Goal: Information Seeking & Learning: Check status

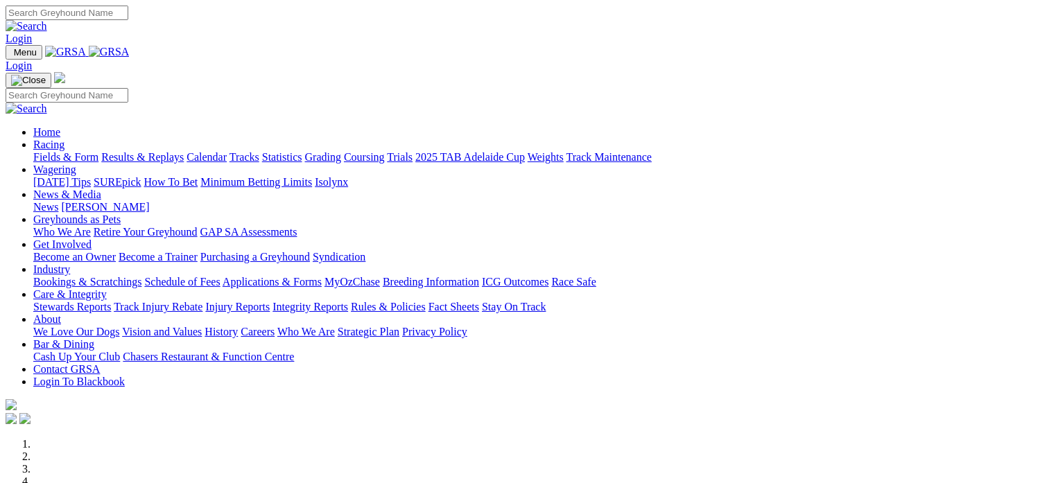
click at [60, 151] on link "Fields & Form" at bounding box center [65, 157] width 65 height 12
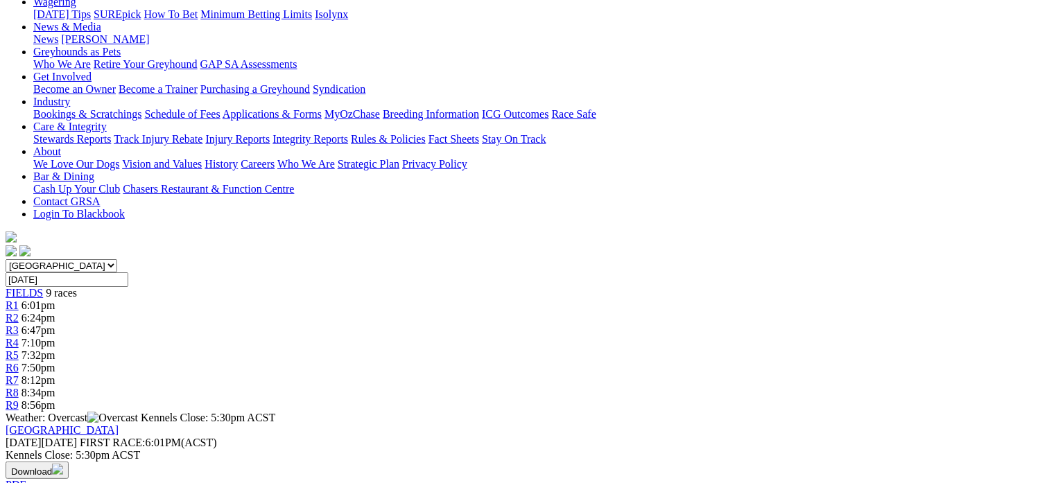
scroll to position [186, 0]
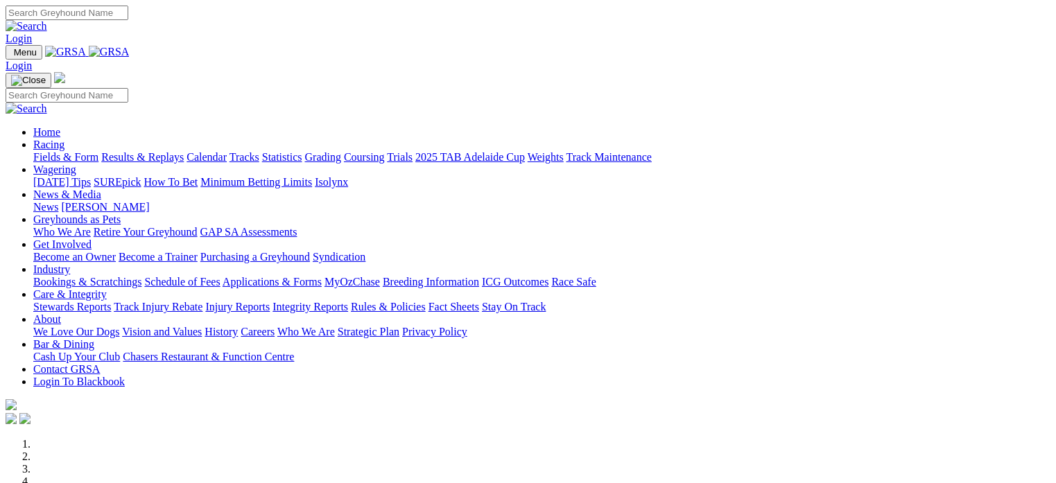
click at [64, 139] on link "Racing" at bounding box center [48, 145] width 31 height 12
click at [53, 151] on link "Fields & Form" at bounding box center [65, 157] width 65 height 12
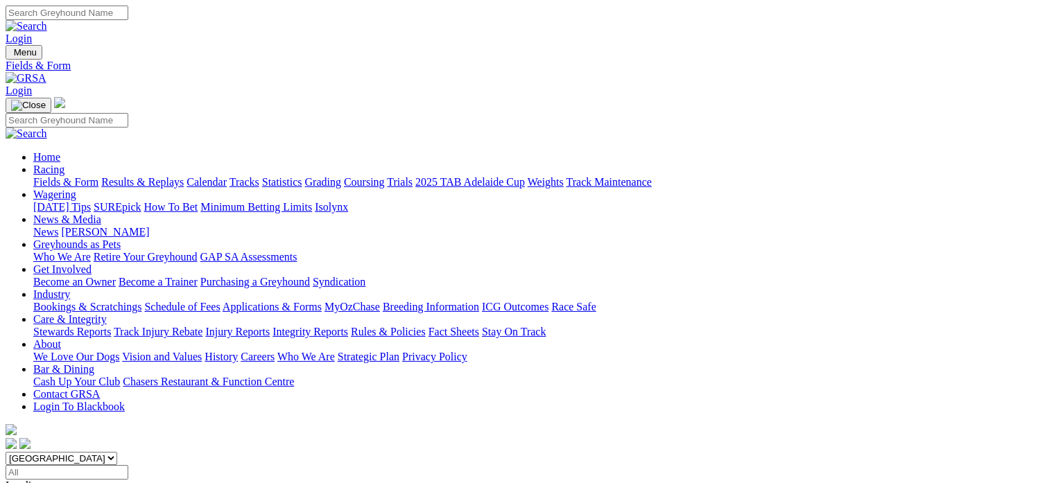
click at [173, 176] on link "Results & Replays" at bounding box center [142, 182] width 83 height 12
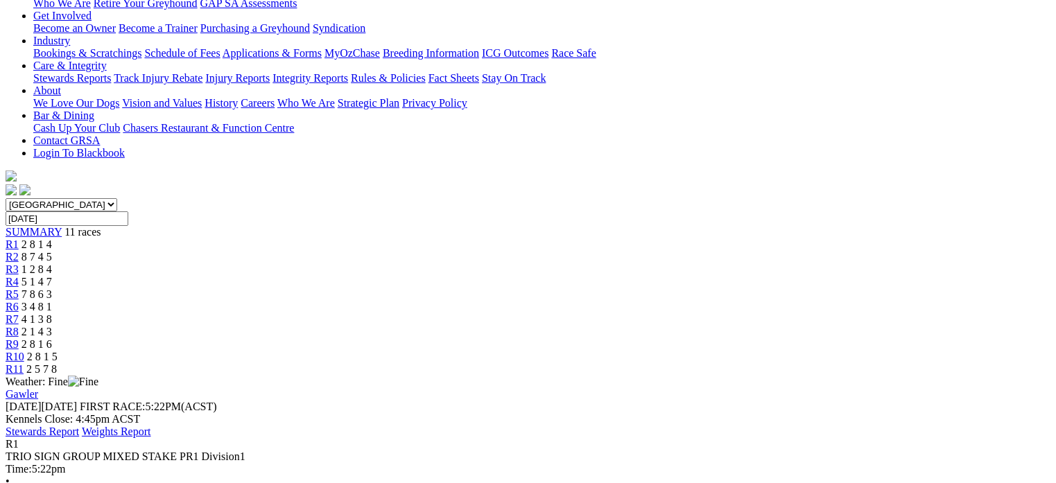
scroll to position [165, 0]
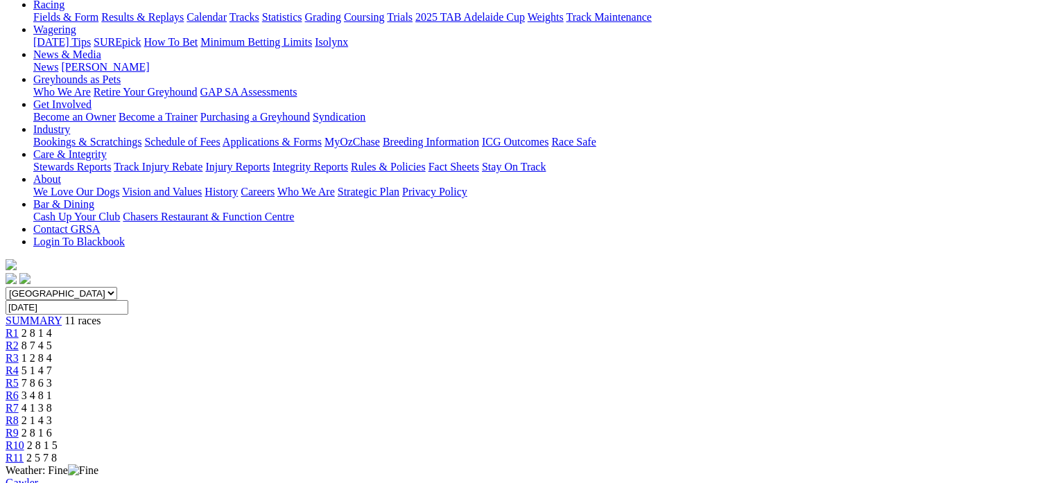
click at [314, 340] on div "R2 8 7 4 5" at bounding box center [528, 346] width 1045 height 12
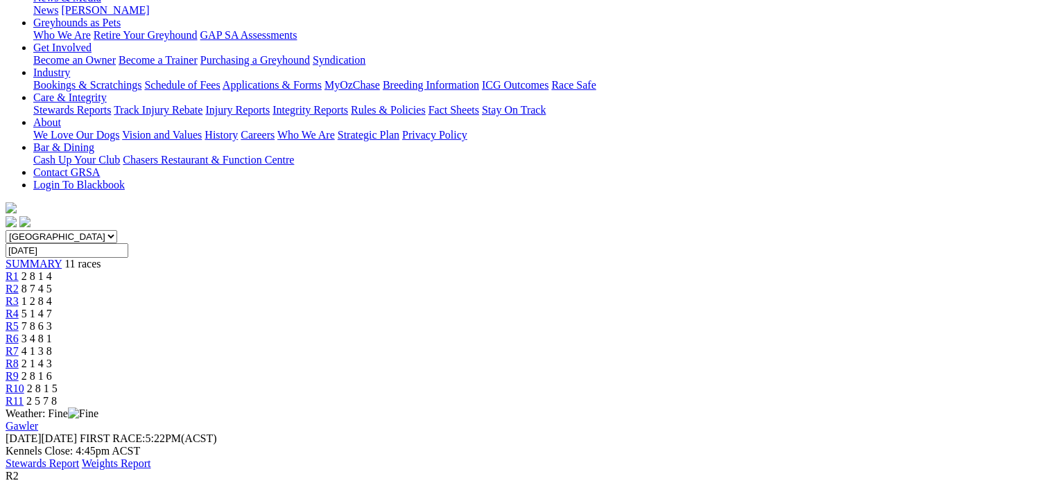
scroll to position [202, 0]
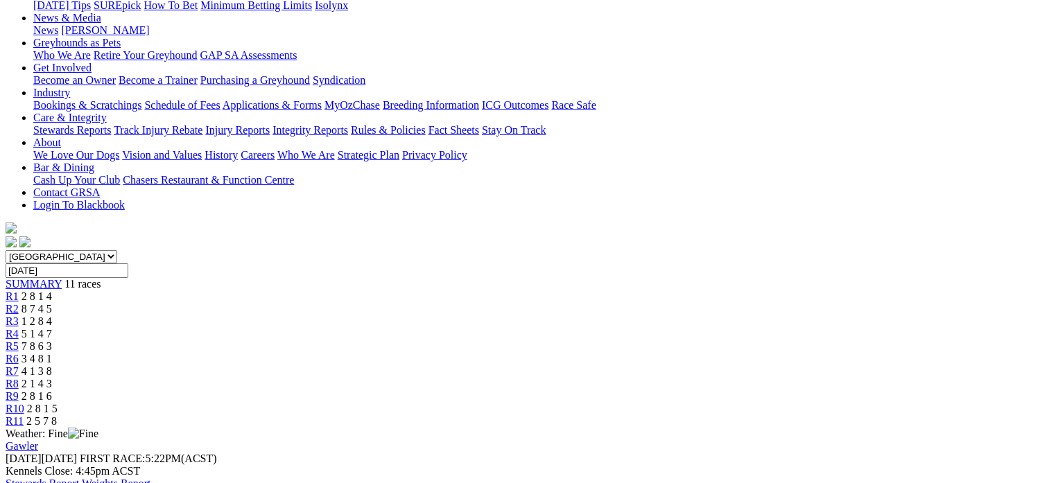
click at [52, 315] on span "1 2 8 4" at bounding box center [36, 321] width 31 height 12
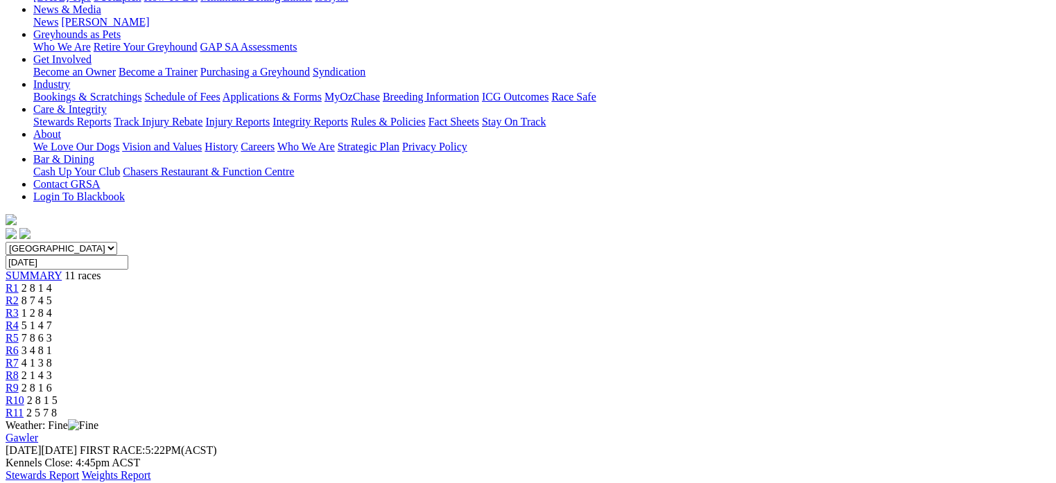
scroll to position [208, 0]
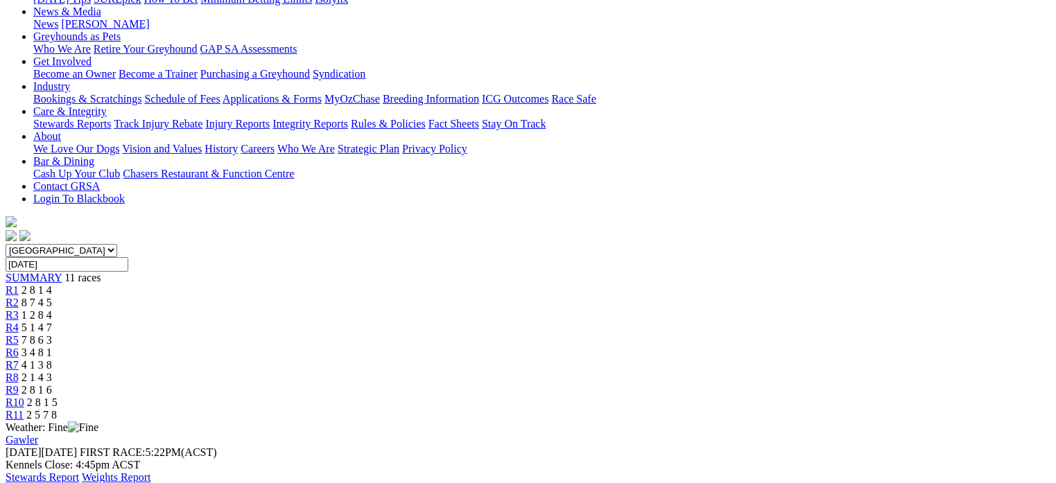
click at [52, 322] on span "5 1 4 7" at bounding box center [36, 328] width 31 height 12
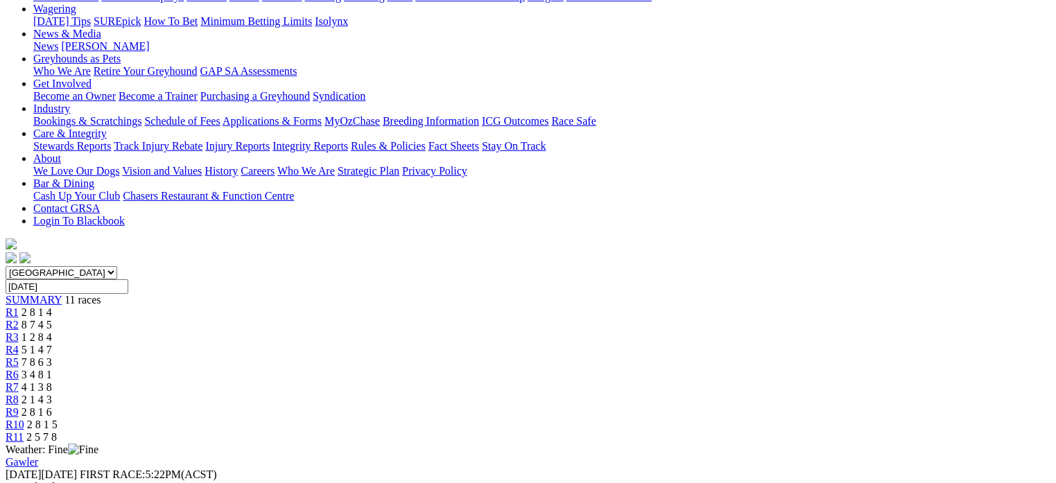
click at [19, 356] on link "R5" at bounding box center [12, 362] width 13 height 12
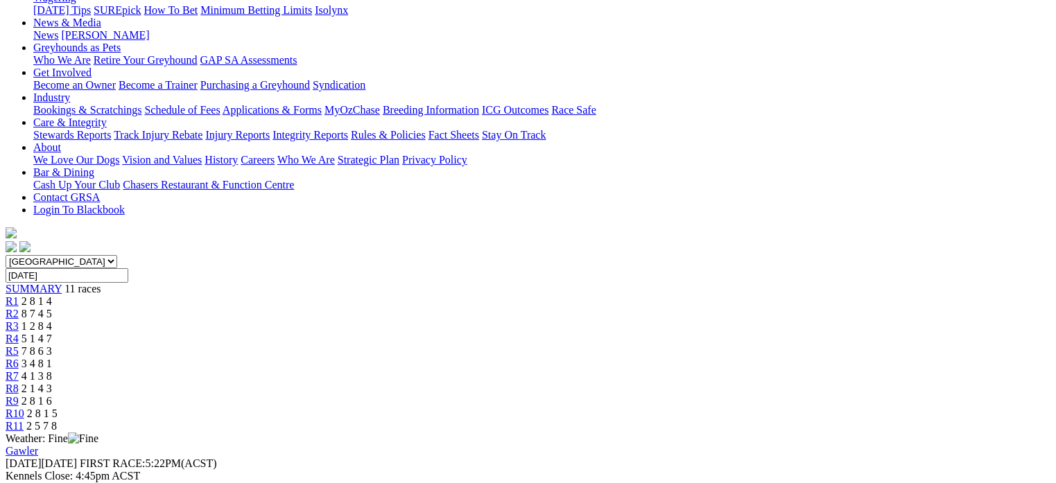
scroll to position [159, 0]
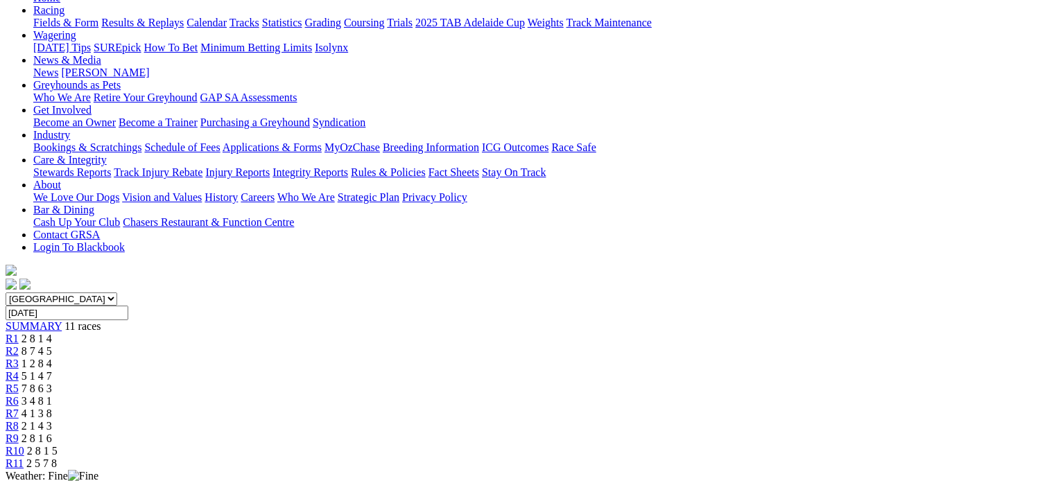
click at [19, 395] on link "R6" at bounding box center [12, 401] width 13 height 12
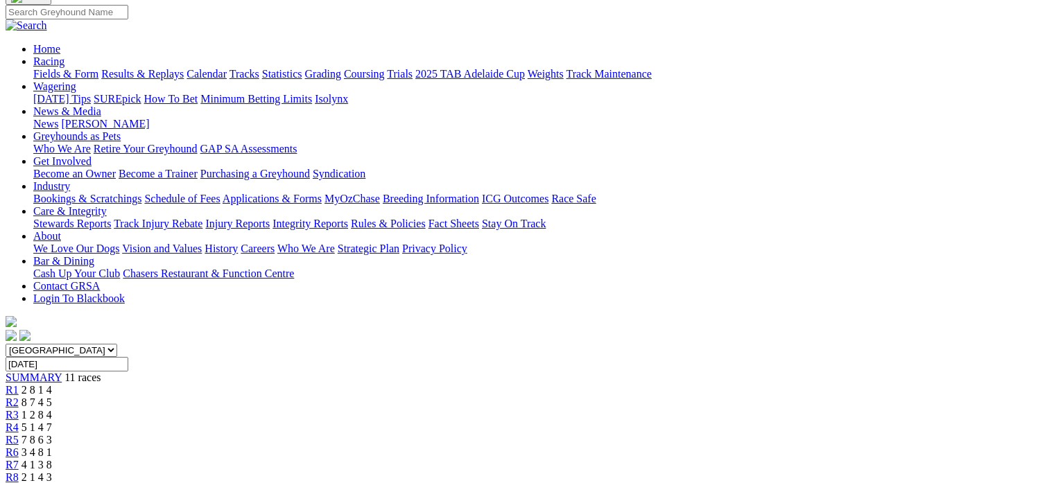
scroll to position [105, 0]
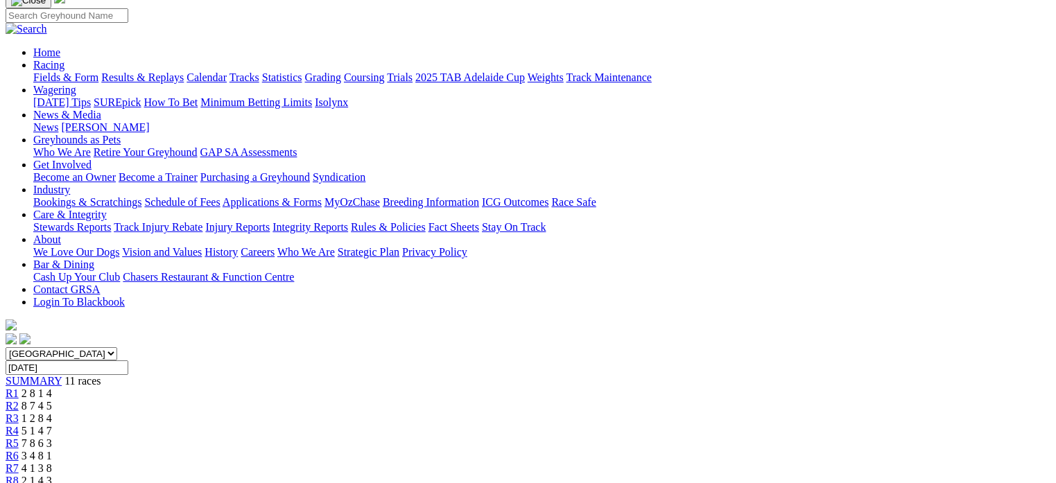
click at [666, 462] on div "R7 4 1 3 8" at bounding box center [528, 468] width 1045 height 12
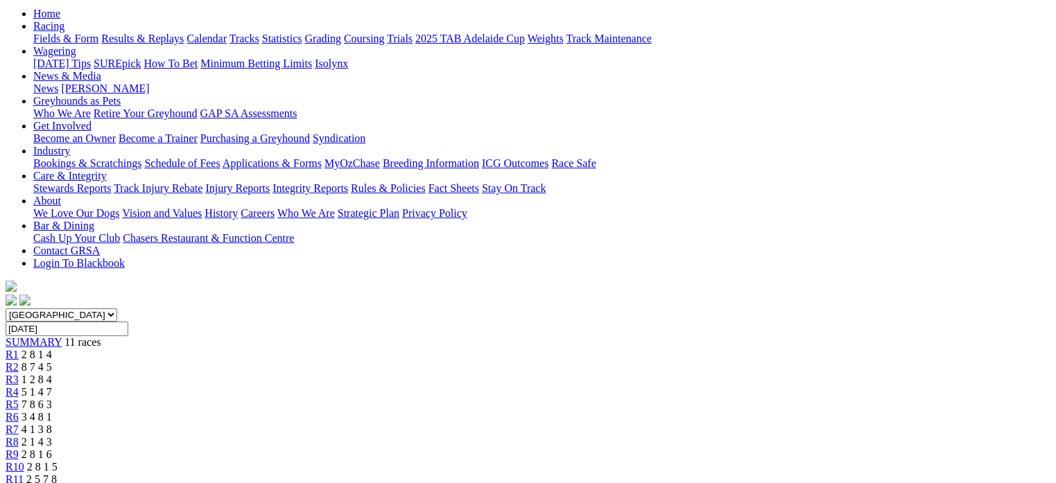
scroll to position [141, 0]
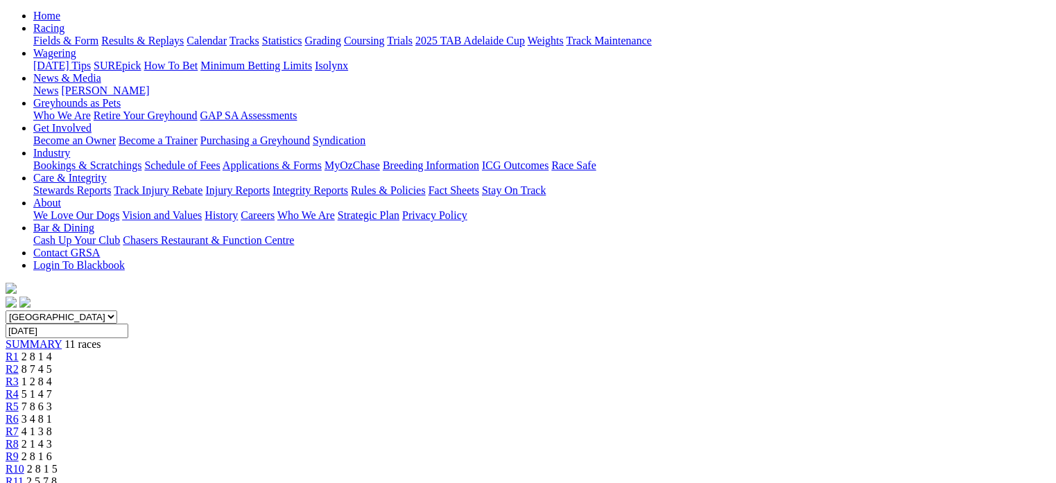
click at [52, 438] on span "2 1 4 3" at bounding box center [36, 444] width 31 height 12
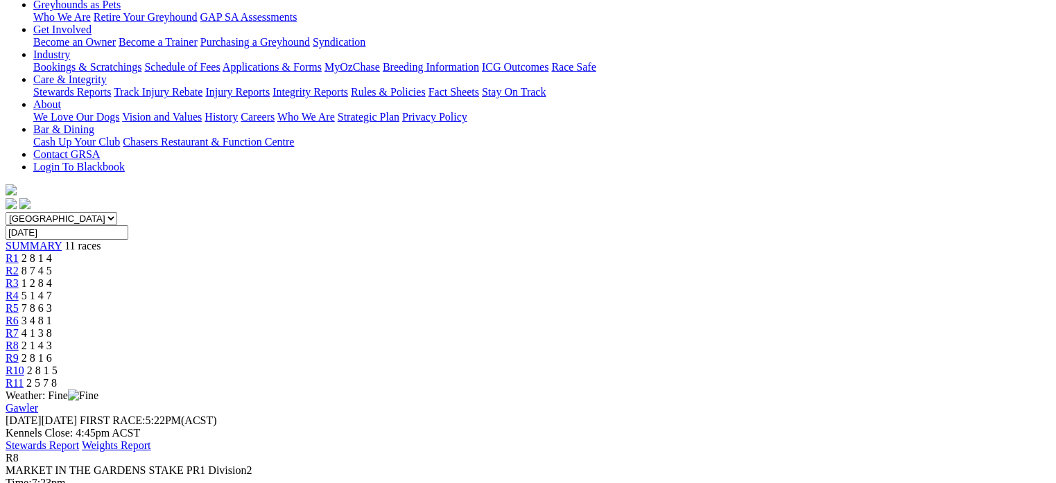
scroll to position [244, 0]
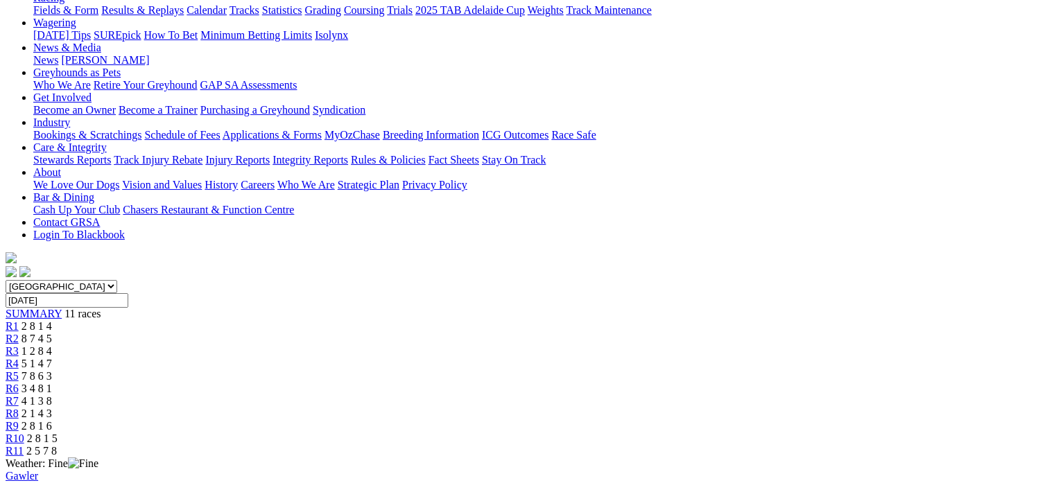
scroll to position [168, 0]
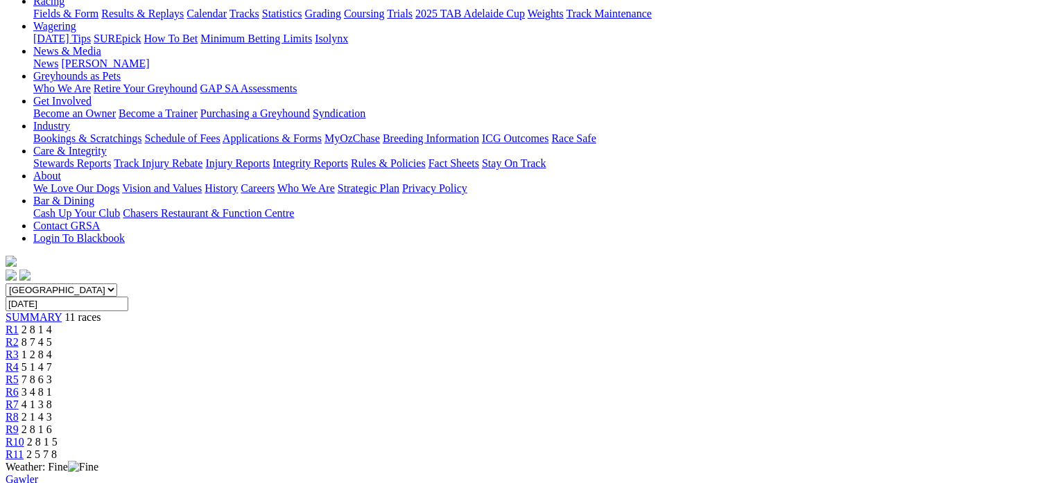
click at [618, 399] on div "R7 4 1 3 8" at bounding box center [528, 405] width 1045 height 12
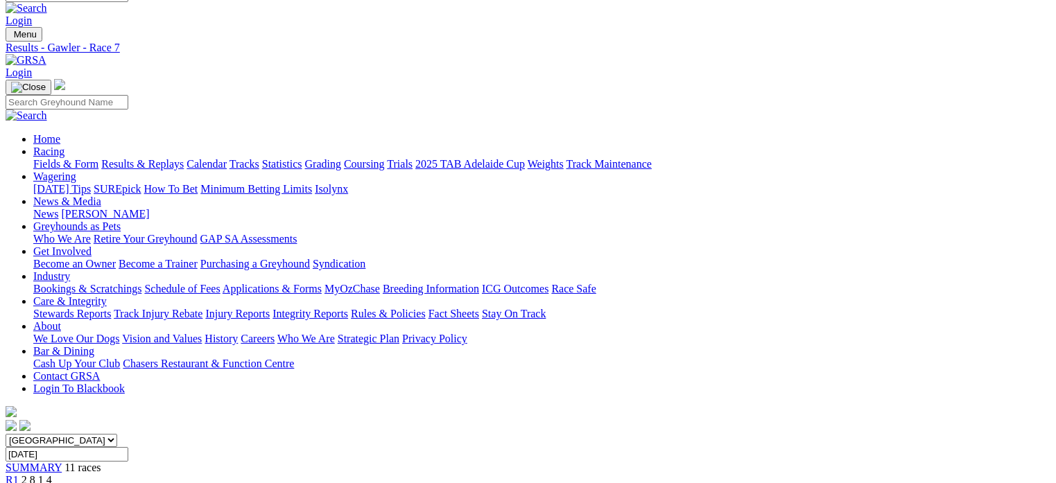
scroll to position [8, 0]
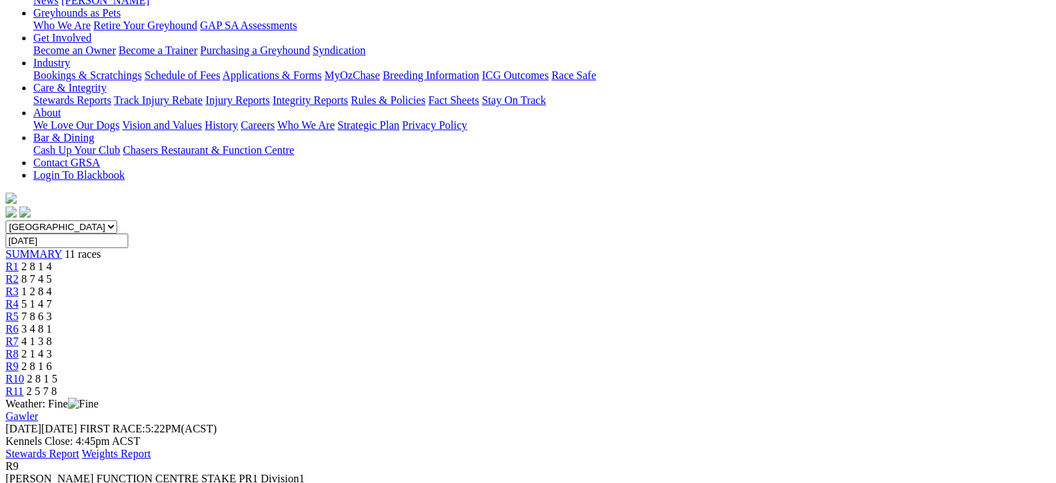
scroll to position [147, 0]
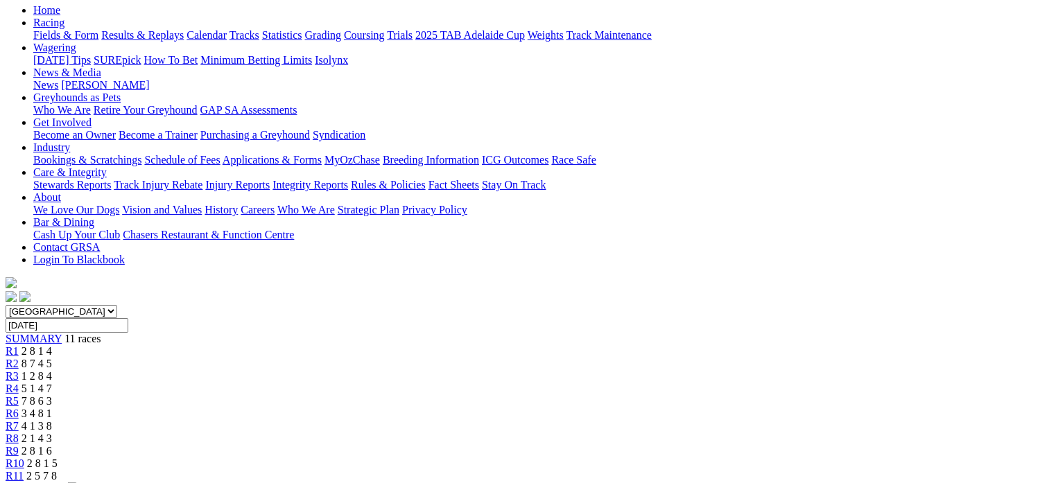
click at [24, 458] on link "R10" at bounding box center [15, 464] width 19 height 12
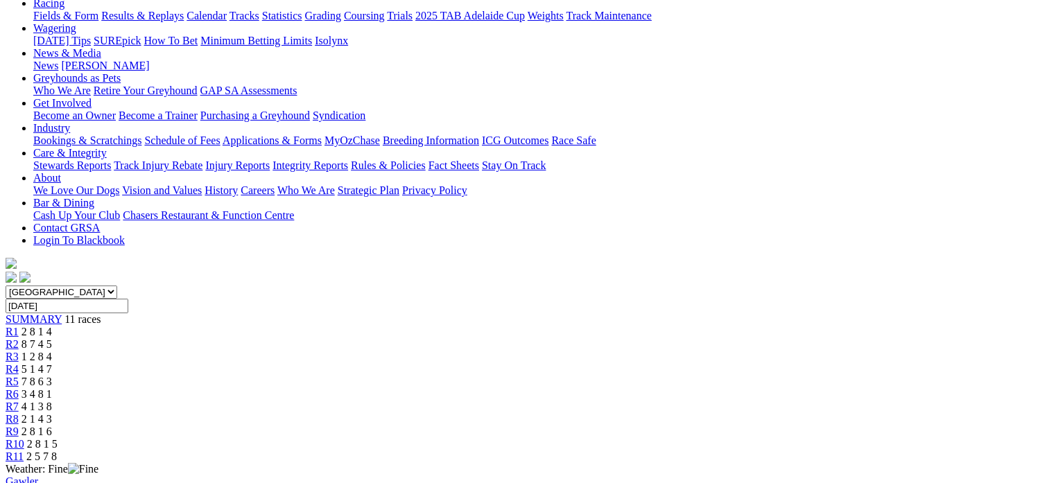
scroll to position [164, 0]
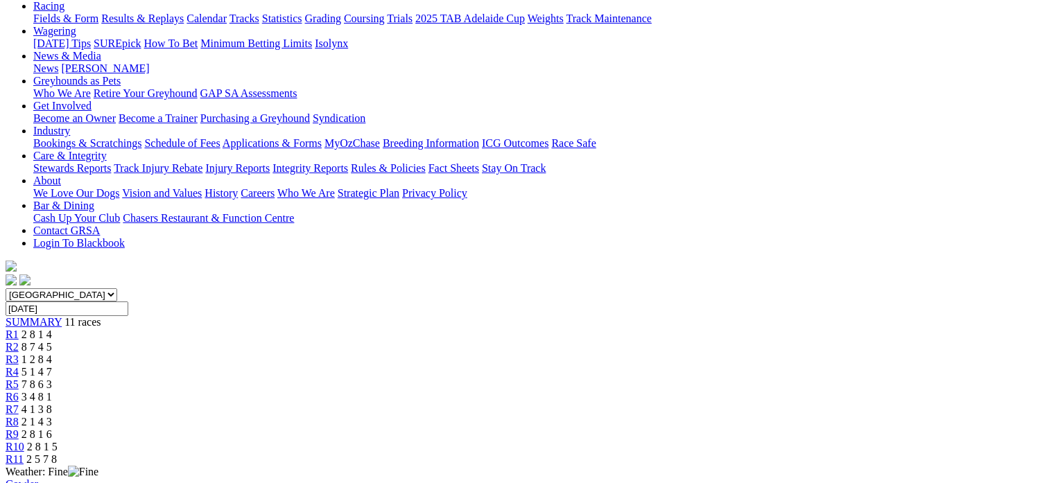
click at [903, 453] on div "R11 2 5 7 8" at bounding box center [528, 459] width 1045 height 12
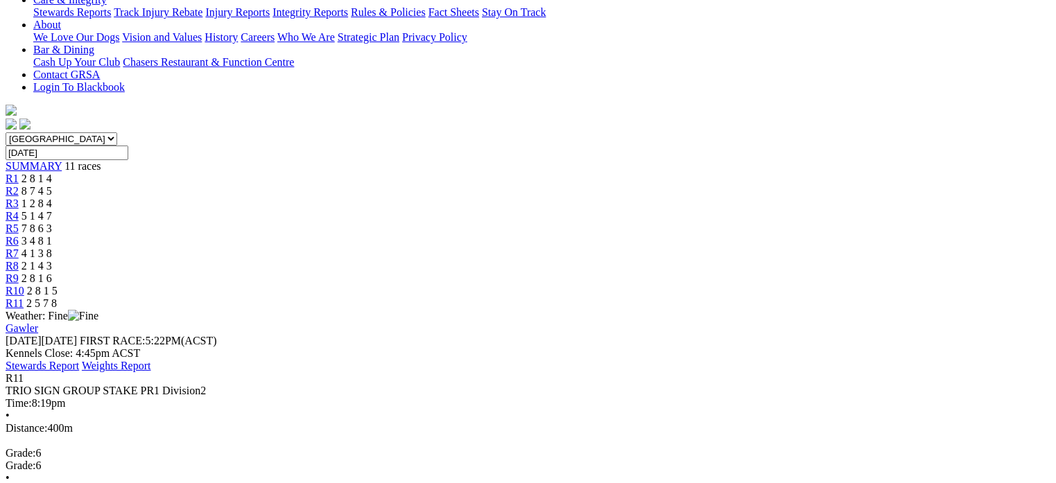
scroll to position [326, 0]
